Goal: Entertainment & Leisure: Browse casually

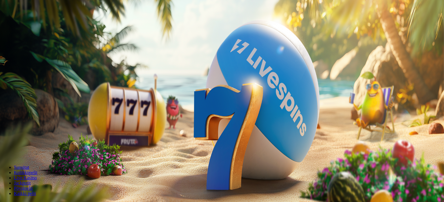
click at [50, 24] on button "Kirjaudu" at bounding box center [40, 21] width 19 height 6
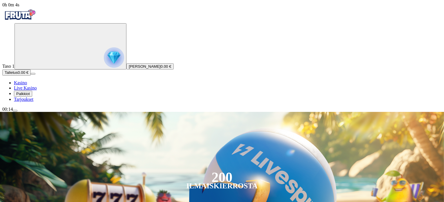
click at [32, 97] on button "Palkkiot" at bounding box center [23, 93] width 18 height 6
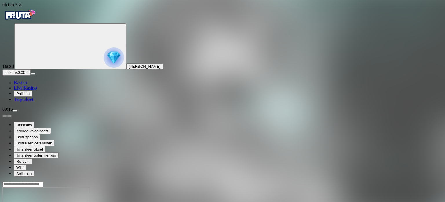
click at [27, 85] on link "Kasino" at bounding box center [20, 82] width 13 height 5
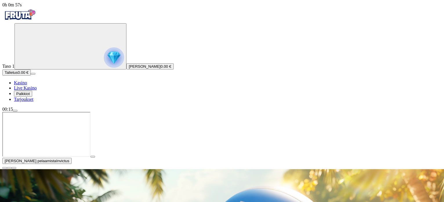
click at [7, 167] on button "button" at bounding box center [4, 168] width 5 height 2
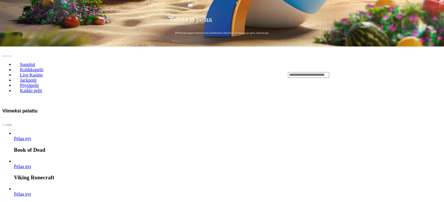
scroll to position [144, 0]
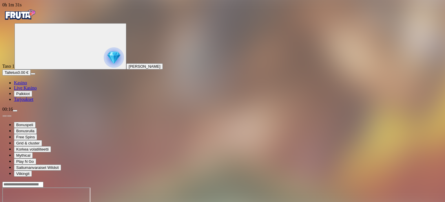
click at [27, 85] on link "Kasino" at bounding box center [20, 82] width 13 height 5
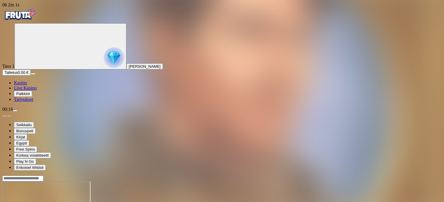
click at [15, 110] on span "menu icon" at bounding box center [15, 110] width 0 height 0
